Goal: Task Accomplishment & Management: Use online tool/utility

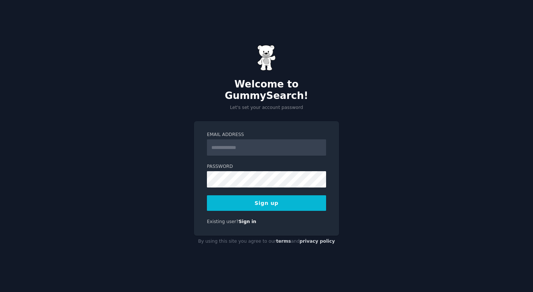
click at [229, 143] on input "Email Address" at bounding box center [266, 147] width 119 height 16
type input "**********"
click at [289, 200] on button "Sign up" at bounding box center [266, 203] width 119 height 16
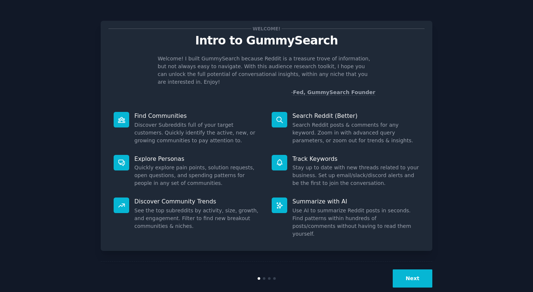
click at [406, 269] on button "Next" at bounding box center [413, 278] width 40 height 18
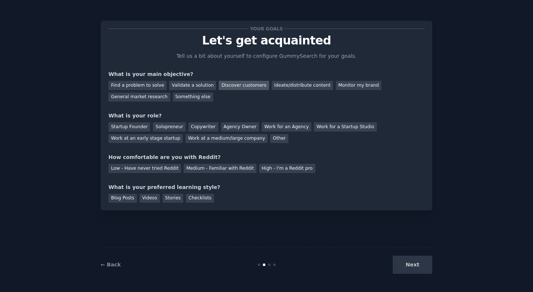
click at [248, 86] on div "Discover customers" at bounding box center [244, 85] width 50 height 9
click at [342, 83] on div "Monitor my brand" at bounding box center [359, 85] width 46 height 9
click at [295, 82] on div "Ideate/distribute content" at bounding box center [302, 85] width 61 height 9
click at [192, 128] on div "Copywriter" at bounding box center [203, 126] width 30 height 9
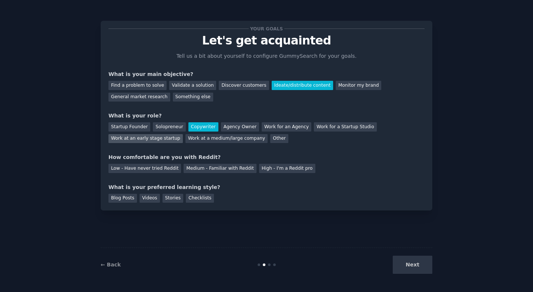
click at [165, 140] on div "Work at an early stage startup" at bounding box center [145, 138] width 74 height 9
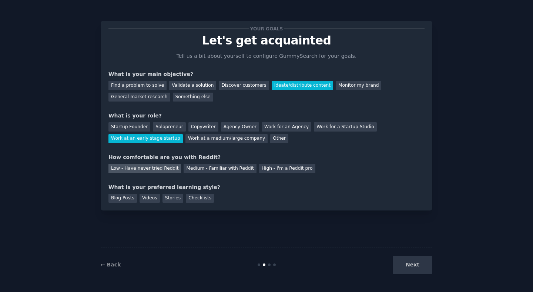
click at [147, 168] on div "Low - Have never tried Reddit" at bounding box center [144, 168] width 73 height 9
click at [121, 198] on div "Blog Posts" at bounding box center [122, 198] width 29 height 9
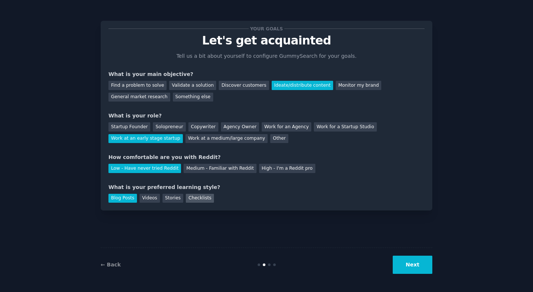
click at [187, 201] on div "Checklists" at bounding box center [200, 198] width 28 height 9
click at [405, 263] on button "Next" at bounding box center [413, 264] width 40 height 18
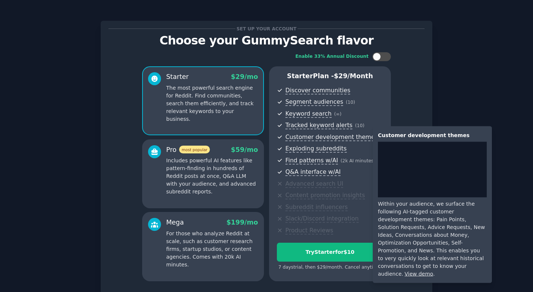
scroll to position [59, 0]
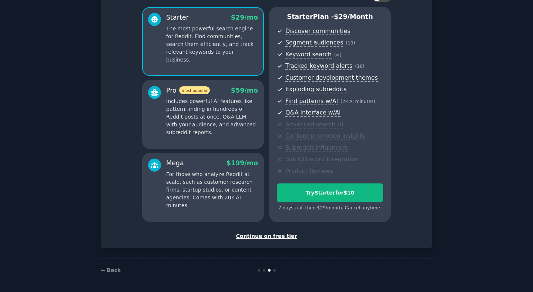
click at [249, 234] on div "Continue on free tier" at bounding box center [266, 236] width 316 height 8
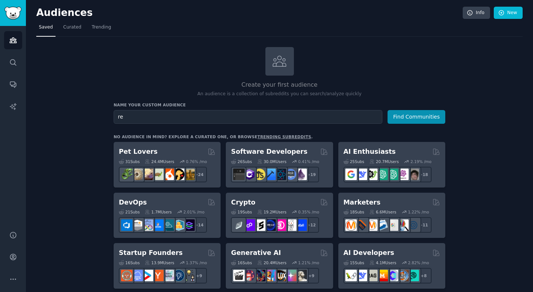
type input "r"
type input "video makers"
click at [388, 110] on button "Find Communities" at bounding box center [417, 117] width 58 height 14
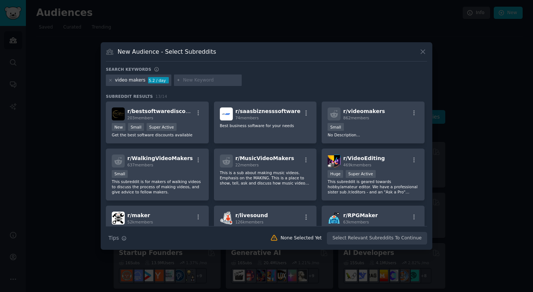
click at [136, 78] on div "video makers" at bounding box center [130, 80] width 30 height 7
click at [160, 81] on div "5.2 / day" at bounding box center [158, 80] width 21 height 7
click at [180, 81] on div at bounding box center [208, 80] width 68 height 12
click at [177, 78] on icon at bounding box center [179, 80] width 4 height 4
click at [110, 80] on icon at bounding box center [111, 80] width 2 height 2
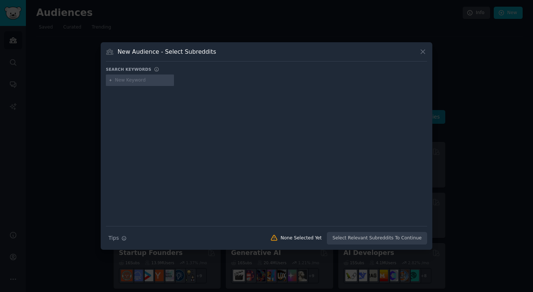
click at [120, 80] on input "text" at bounding box center [143, 80] width 56 height 7
type input "capcut"
type input "bigvu"
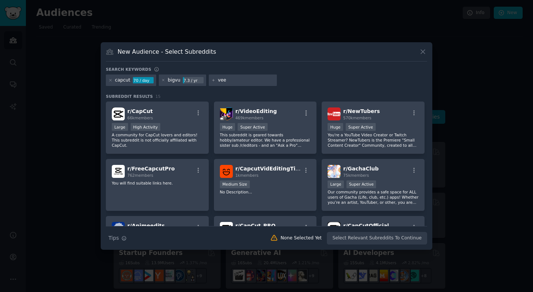
type input "veed"
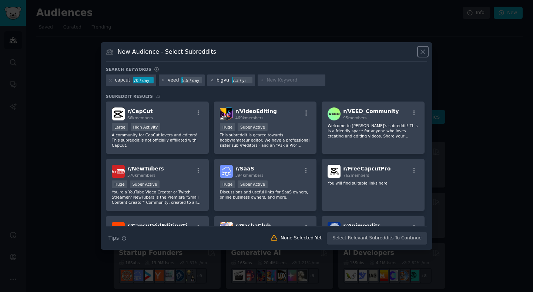
click at [423, 55] on button at bounding box center [423, 51] width 9 height 9
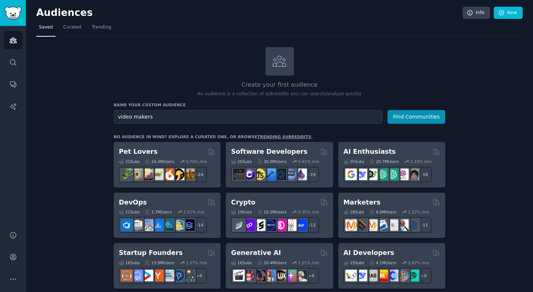
click at [75, 26] on span "Curated" at bounding box center [72, 27] width 18 height 7
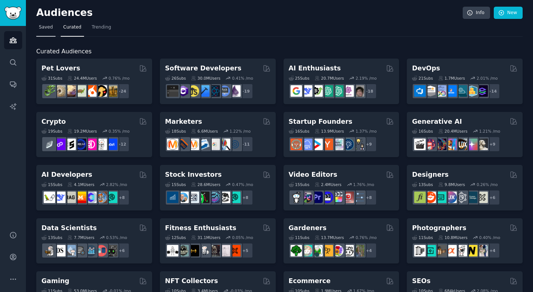
click at [41, 29] on span "Saved" at bounding box center [46, 27] width 14 height 7
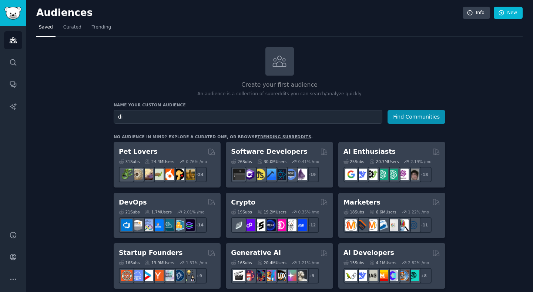
type input "d"
type input "s"
type input "real estate agents"
click at [388, 110] on button "Find Communities" at bounding box center [417, 117] width 58 height 14
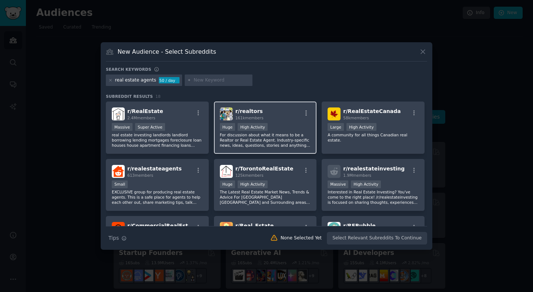
click at [244, 112] on span "r/ realtors" at bounding box center [248, 111] width 27 height 6
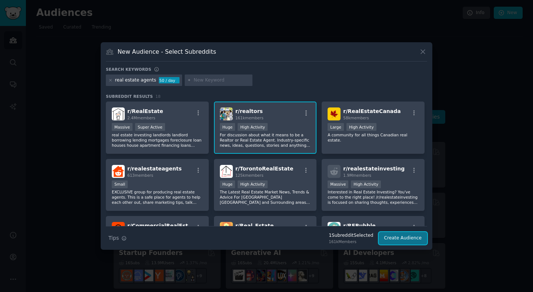
click at [397, 237] on button "Create Audience" at bounding box center [403, 238] width 49 height 13
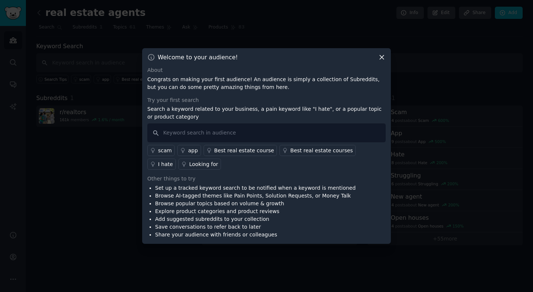
click at [192, 151] on div "app" at bounding box center [193, 151] width 10 height 8
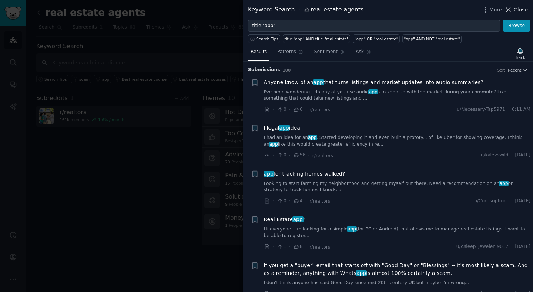
click at [518, 11] on span "Close" at bounding box center [521, 10] width 14 height 8
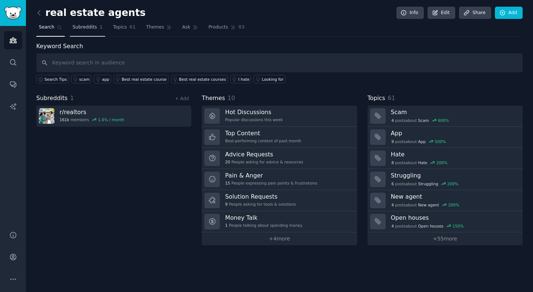
click at [91, 28] on span "Subreddits" at bounding box center [85, 27] width 24 height 7
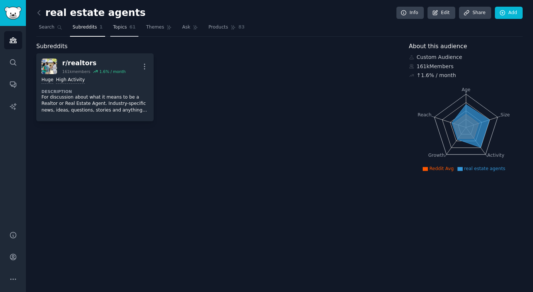
click at [124, 27] on span "Topics" at bounding box center [120, 27] width 14 height 7
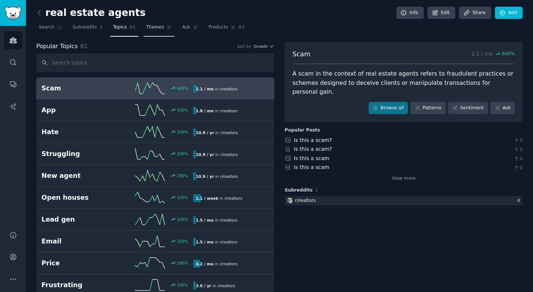
click at [151, 30] on link "Themes" at bounding box center [159, 28] width 31 height 15
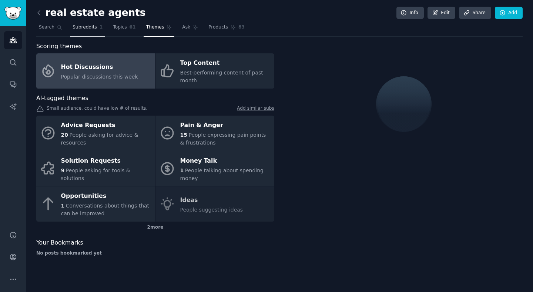
click at [91, 25] on span "Subreddits" at bounding box center [85, 27] width 24 height 7
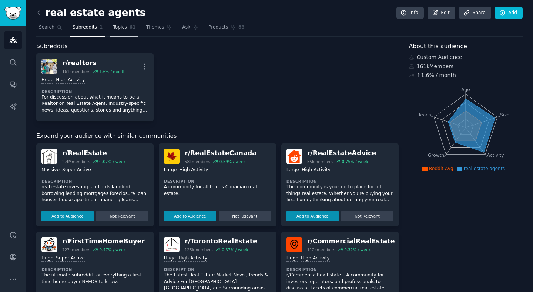
click at [113, 27] on span "Topics" at bounding box center [120, 27] width 14 height 7
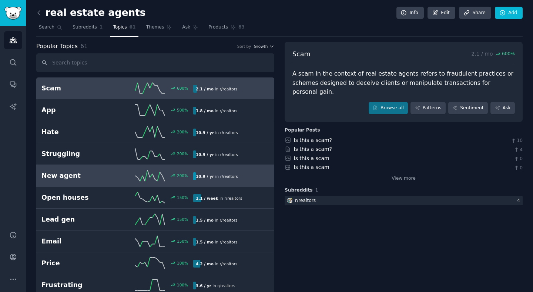
click at [83, 177] on h2 "New agent" at bounding box center [79, 175] width 76 height 9
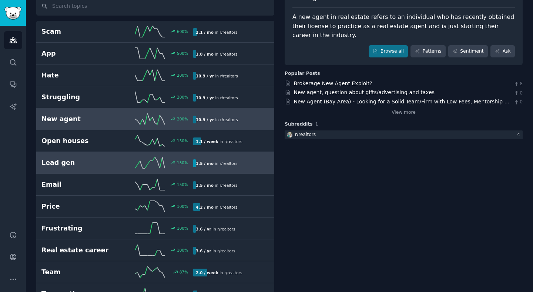
scroll to position [57, 0]
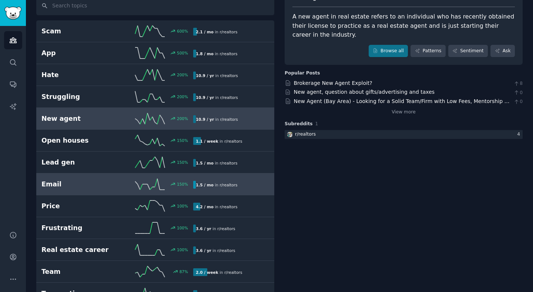
click at [79, 176] on link "Email 150 % 1.5 / mo in r/ realtors" at bounding box center [155, 184] width 238 height 22
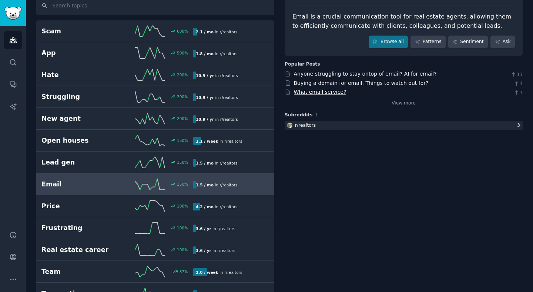
click at [328, 94] on link "What email service?" at bounding box center [320, 92] width 53 height 6
